Goal: Navigation & Orientation: Find specific page/section

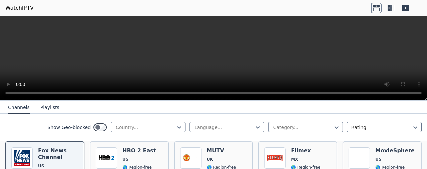
scroll to position [68, 0]
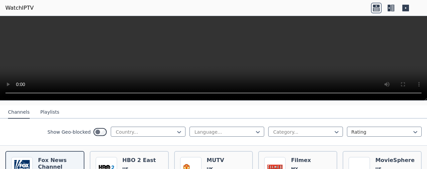
click at [126, 134] on div at bounding box center [145, 132] width 61 height 7
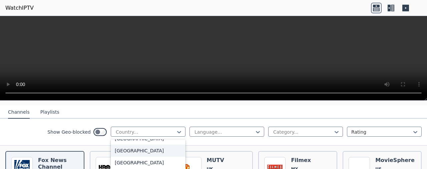
scroll to position [300, 0]
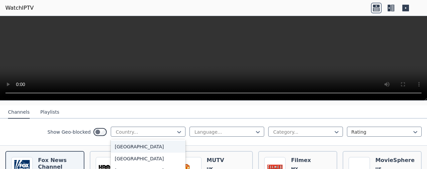
click at [136, 148] on div "[GEOGRAPHIC_DATA]" at bounding box center [148, 147] width 75 height 12
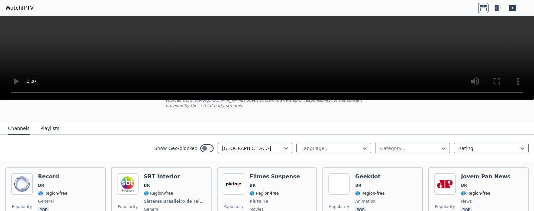
scroll to position [162, 0]
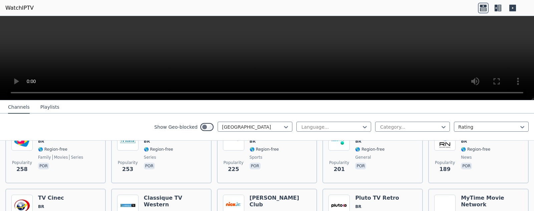
drag, startPoint x: 274, startPoint y: 163, endPoint x: 144, endPoint y: 120, distance: 137.1
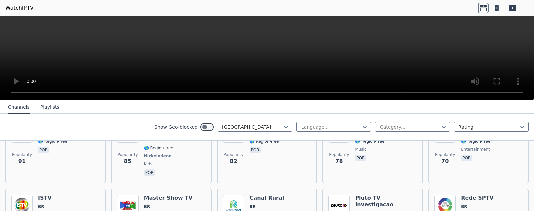
scroll to position [0, 0]
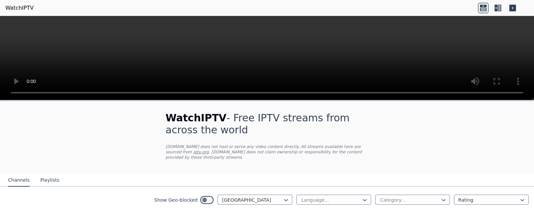
click at [427, 11] on icon at bounding box center [495, 8] width 3 height 7
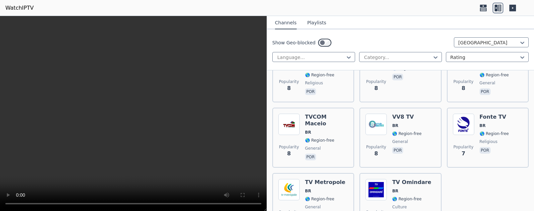
scroll to position [3474, 0]
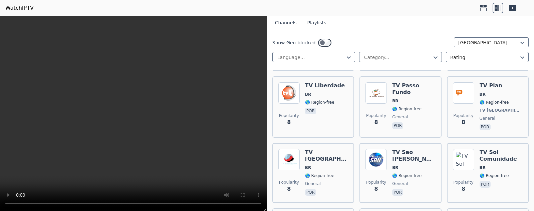
click at [315, 29] on button "Playlists" at bounding box center [316, 23] width 19 height 13
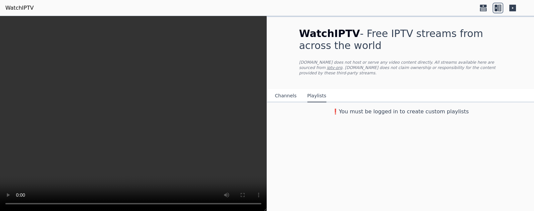
click at [292, 96] on button "Channels" at bounding box center [286, 96] width 22 height 13
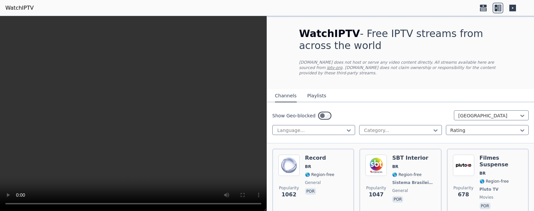
click at [22, 9] on link "WatchIPTV" at bounding box center [19, 8] width 28 height 8
click at [427, 117] on div at bounding box center [488, 115] width 61 height 7
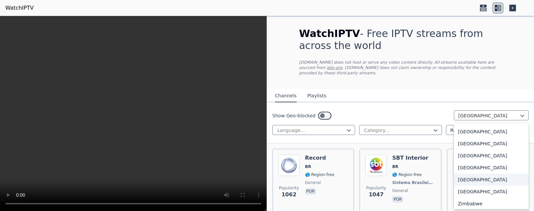
scroll to position [2308, 0]
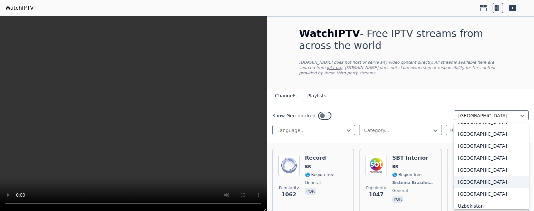
click at [427, 169] on div "[GEOGRAPHIC_DATA]" at bounding box center [491, 182] width 75 height 12
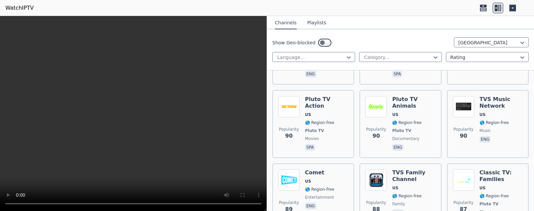
scroll to position [5949, 0]
